Goal: Task Accomplishment & Management: Manage account settings

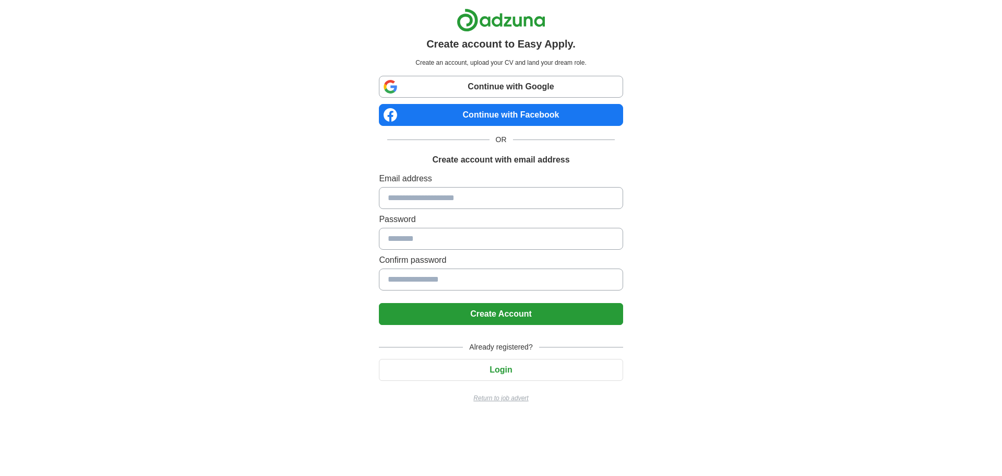
click at [503, 397] on p "Return to job advert" at bounding box center [501, 397] width 244 height 9
click at [482, 193] on input at bounding box center [501, 198] width 244 height 22
click at [497, 367] on button "Login" at bounding box center [501, 370] width 244 height 22
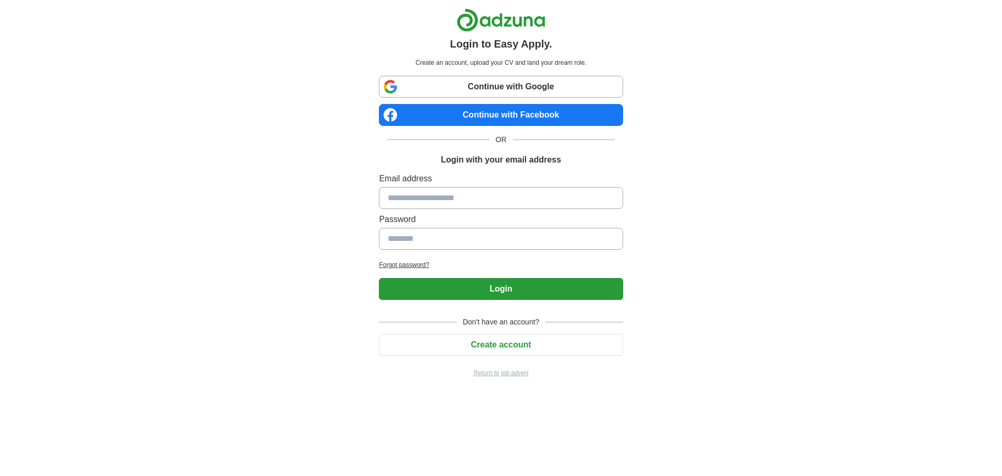
click at [486, 200] on input at bounding box center [501, 198] width 244 height 22
type input "**********"
click at [379, 278] on button "Login" at bounding box center [501, 289] width 244 height 22
